Goal: Navigation & Orientation: Find specific page/section

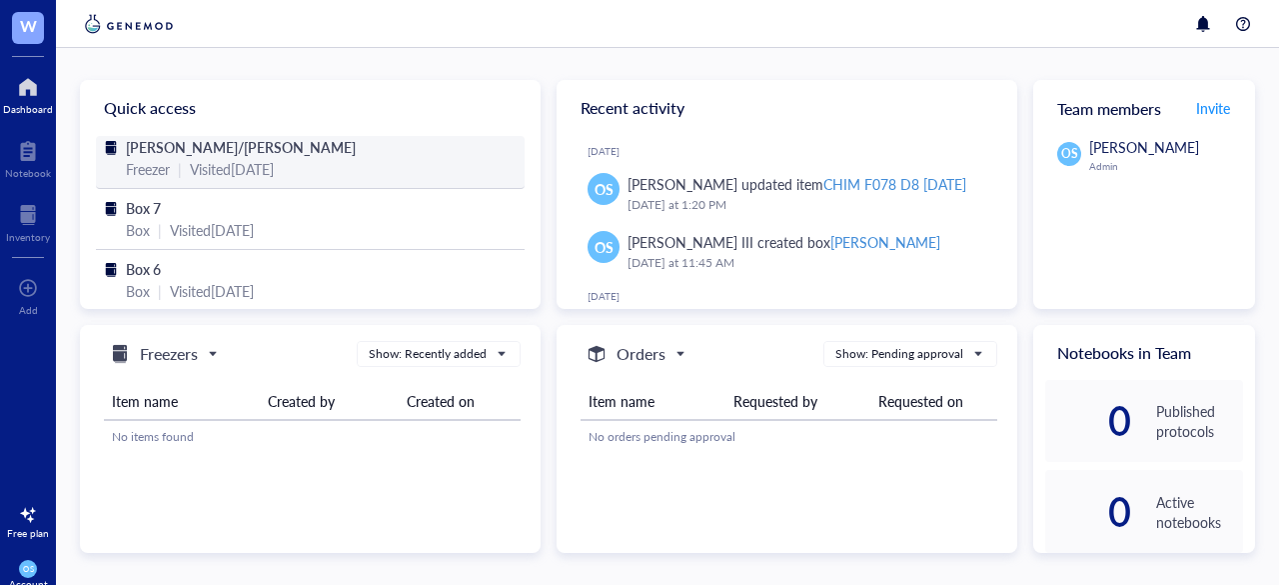
click at [216, 168] on div "Visited [DATE]" at bounding box center [232, 169] width 84 height 22
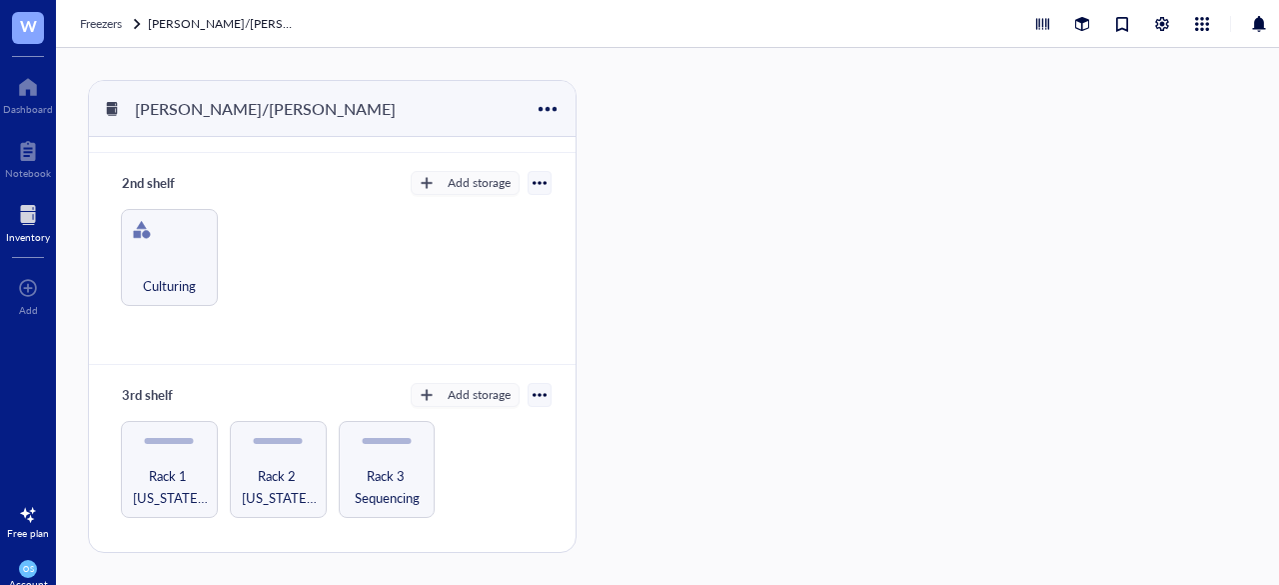
scroll to position [316, 0]
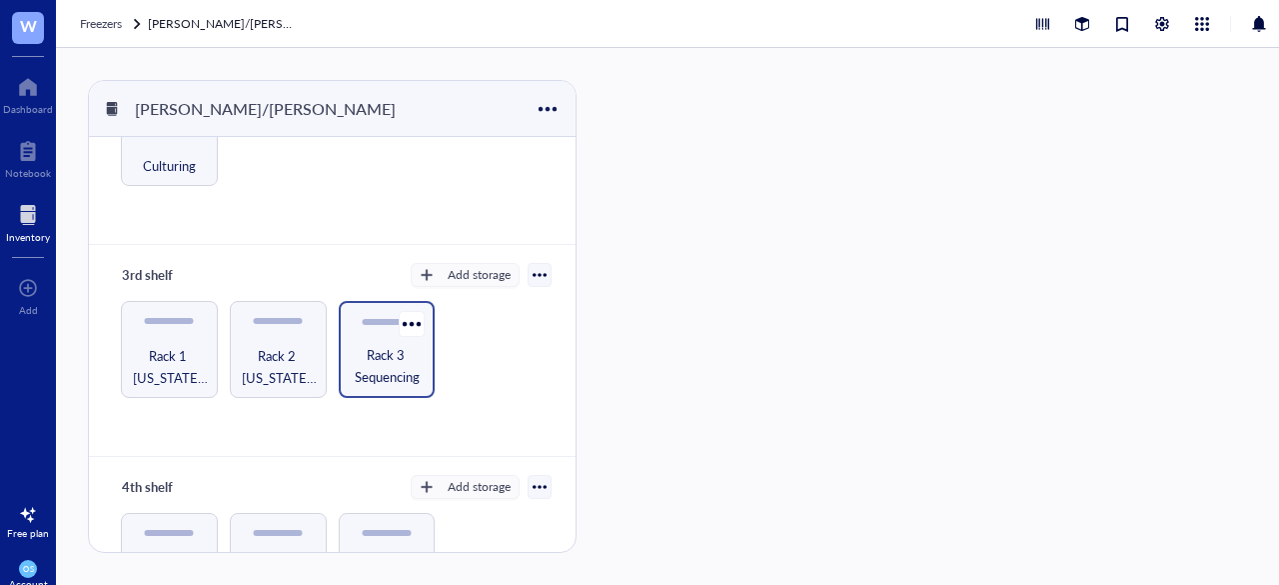
click at [352, 344] on span "Rack 3 Sequencing" at bounding box center [387, 366] width 77 height 44
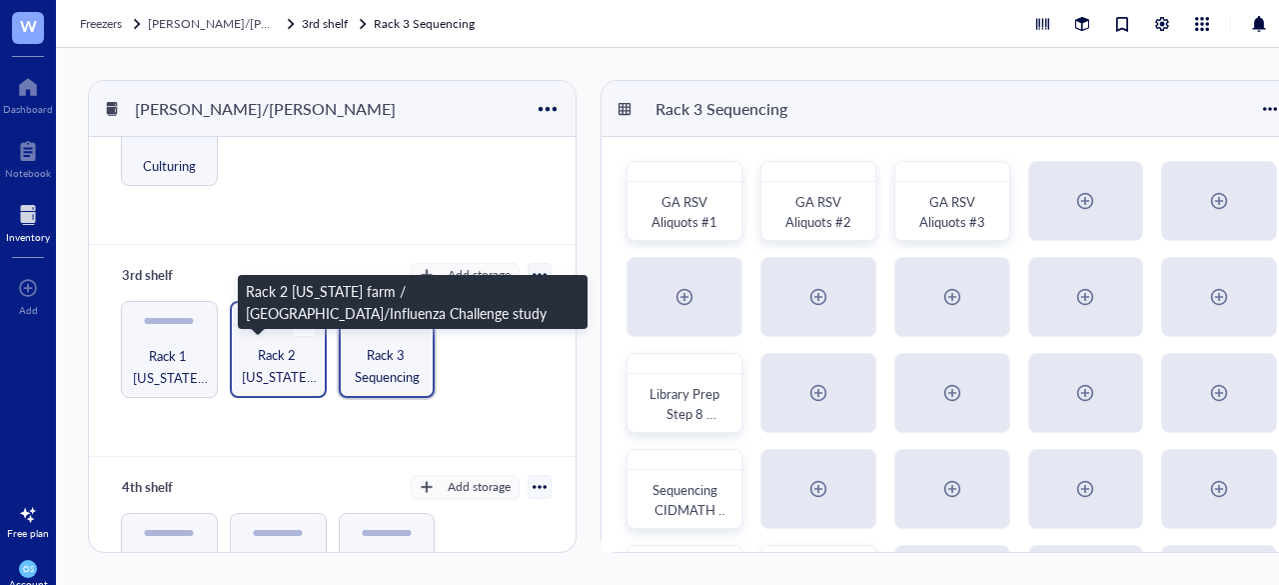
click at [279, 367] on span "Rack 2 [US_STATE] farm / [GEOGRAPHIC_DATA]/Influenza Challenge study" at bounding box center [278, 366] width 77 height 44
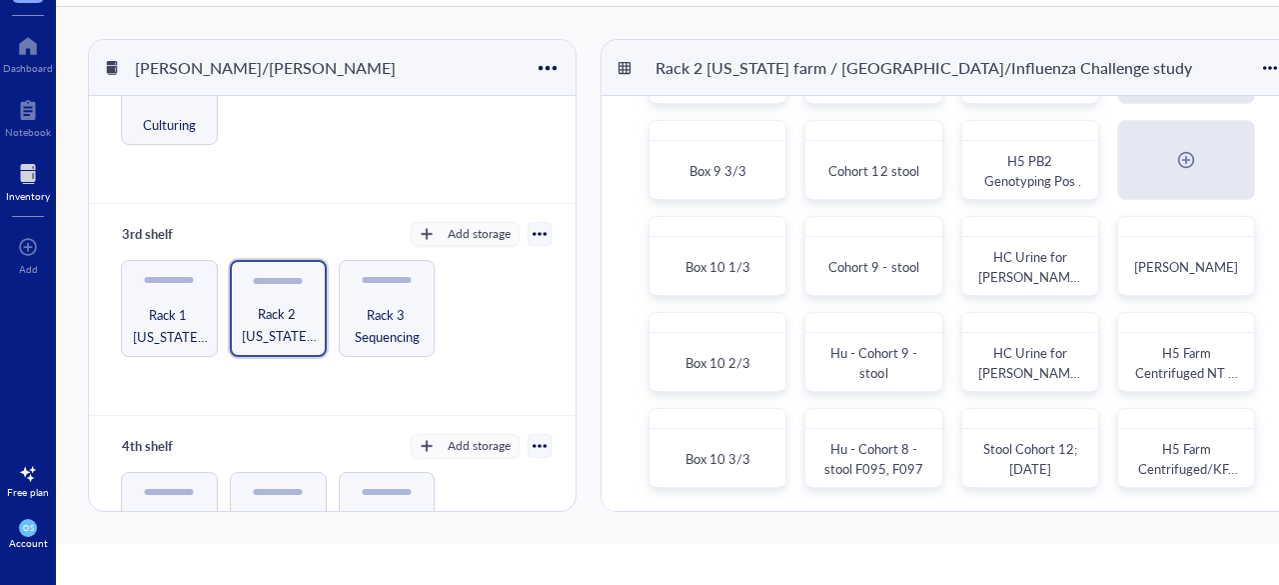
scroll to position [43, 0]
click at [402, 305] on span "Rack 3 Sequencing" at bounding box center [387, 323] width 77 height 44
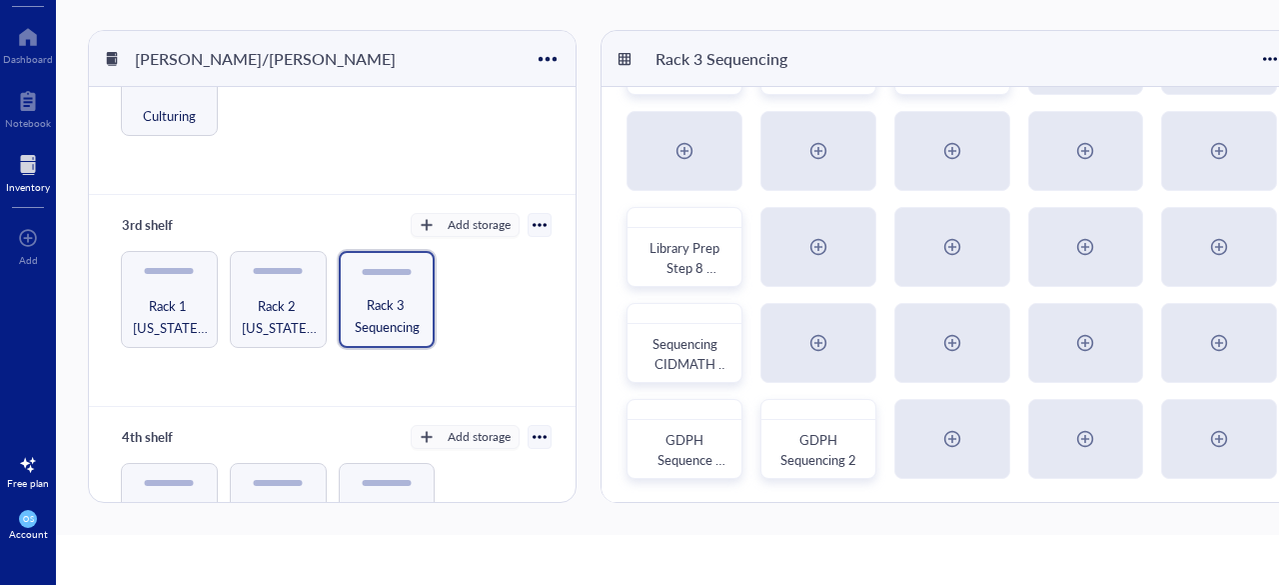
scroll to position [6, 0]
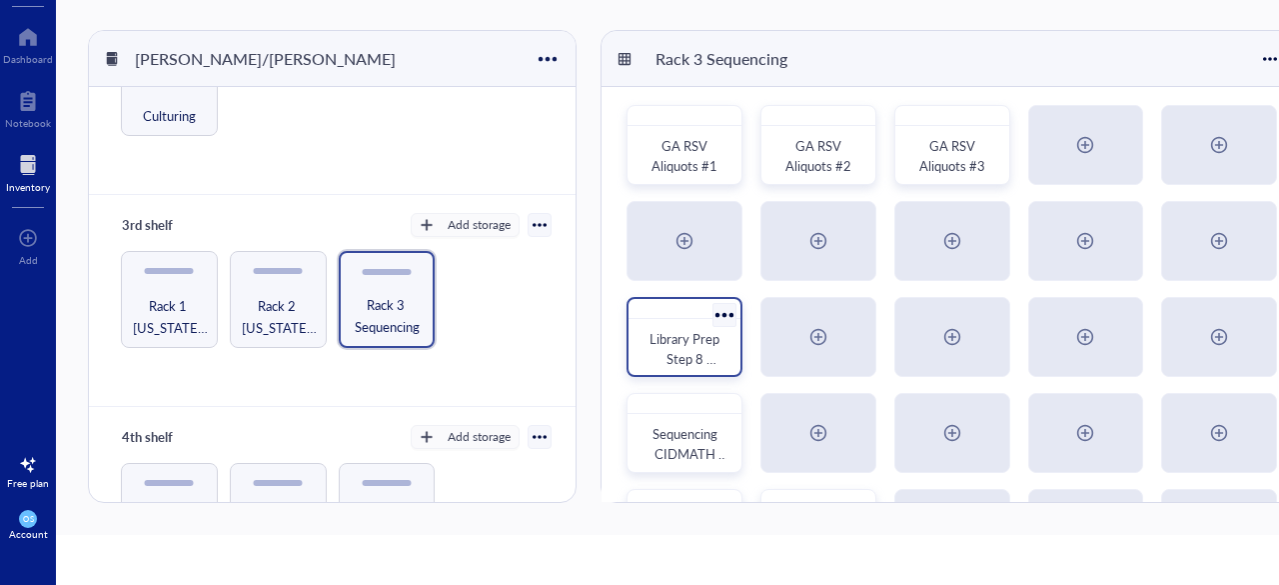
click at [682, 347] on span "Library Prep Step 8 [DATE] Qiagen Kit" at bounding box center [686, 368] width 73 height 79
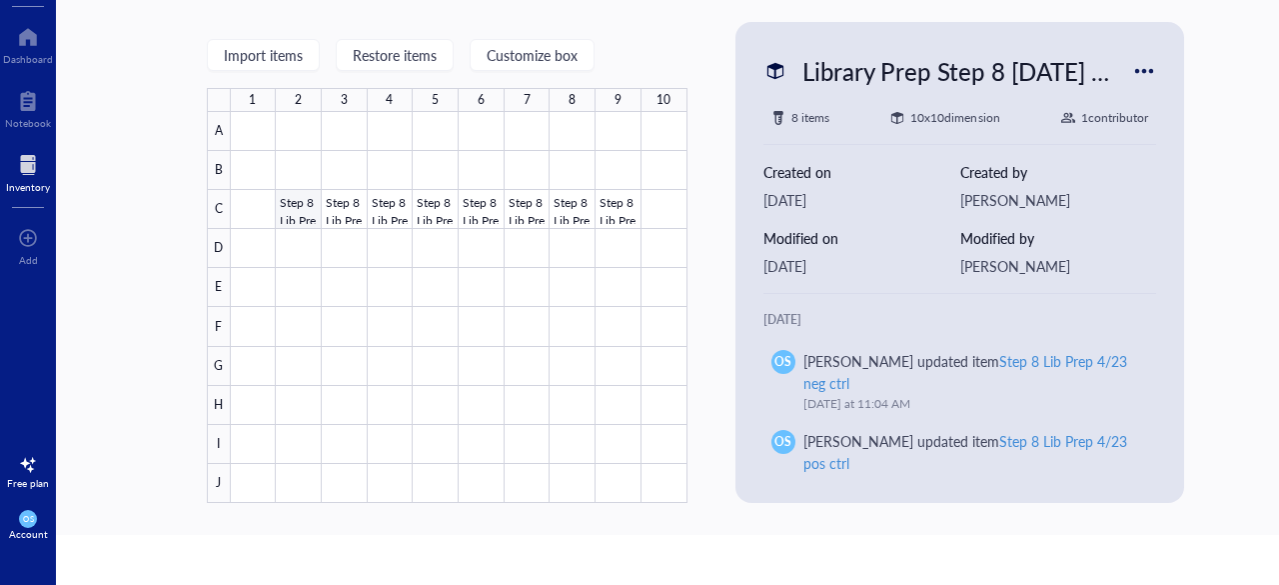
click at [309, 201] on div at bounding box center [459, 307] width 457 height 391
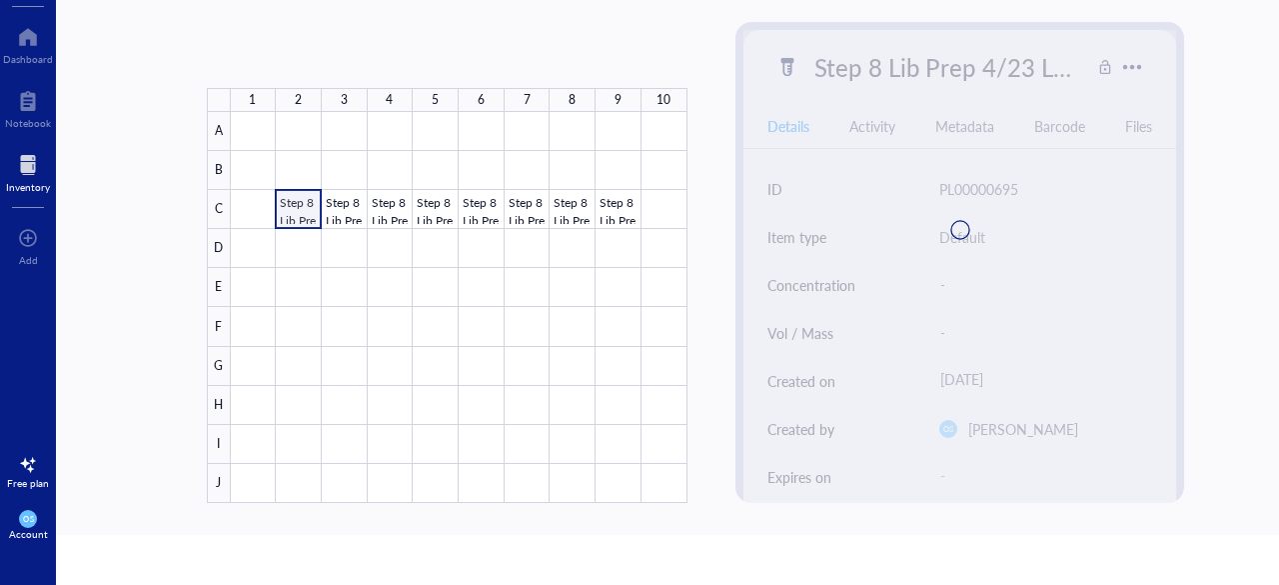
click at [353, 204] on div at bounding box center [459, 307] width 457 height 391
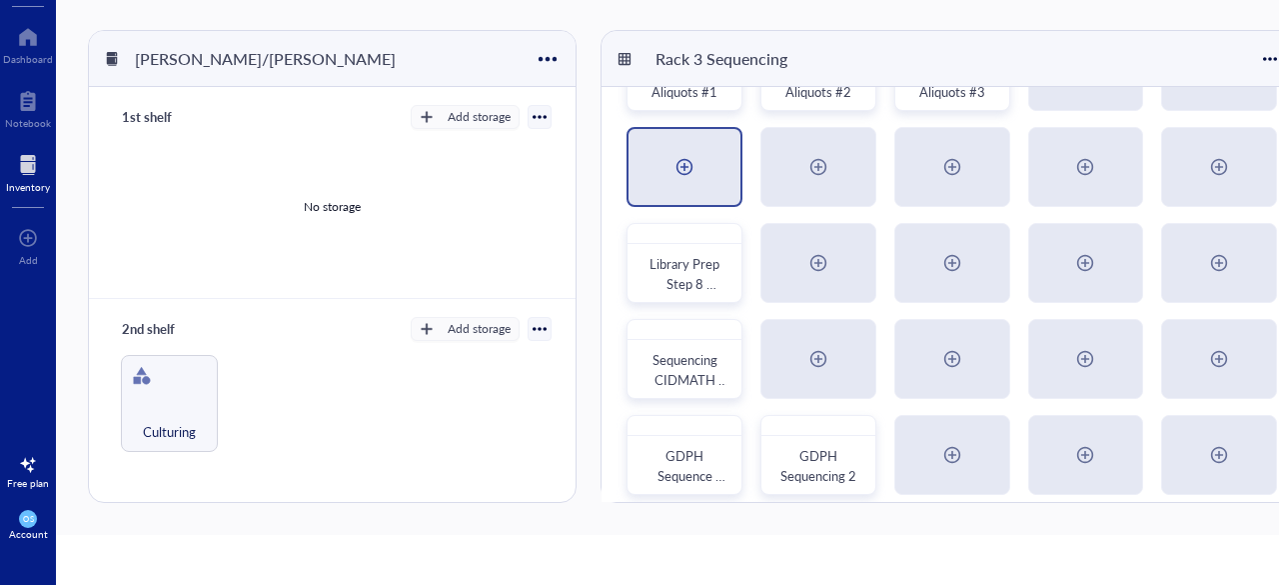
scroll to position [96, 0]
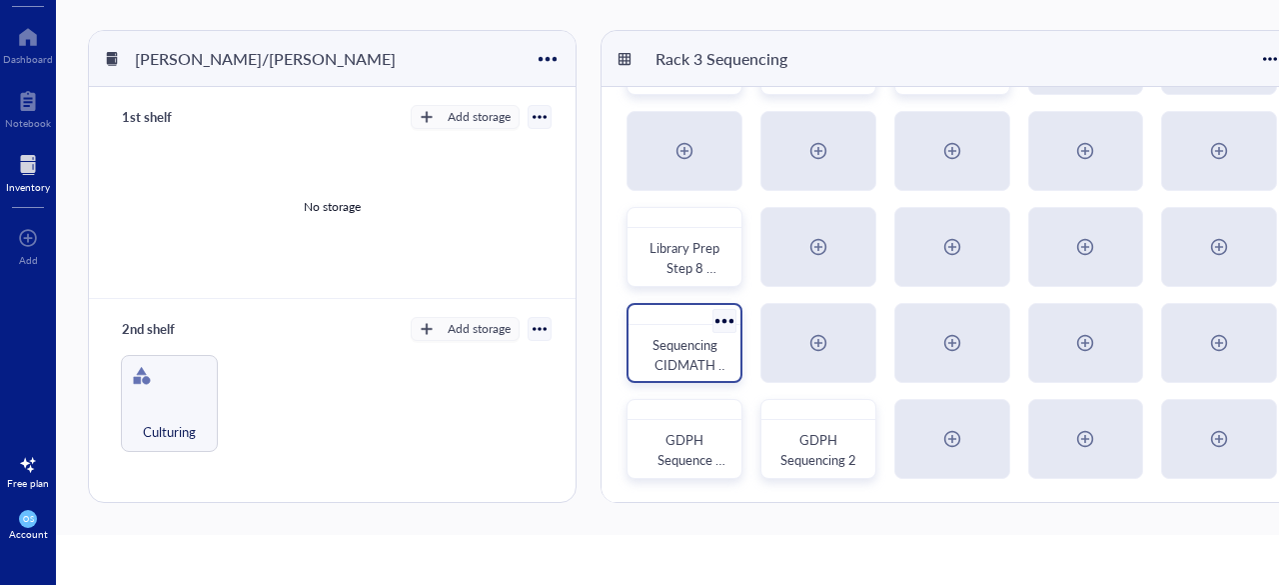
click at [666, 315] on div at bounding box center [685, 315] width 112 height 20
